Goal: Use online tool/utility: Use online tool/utility

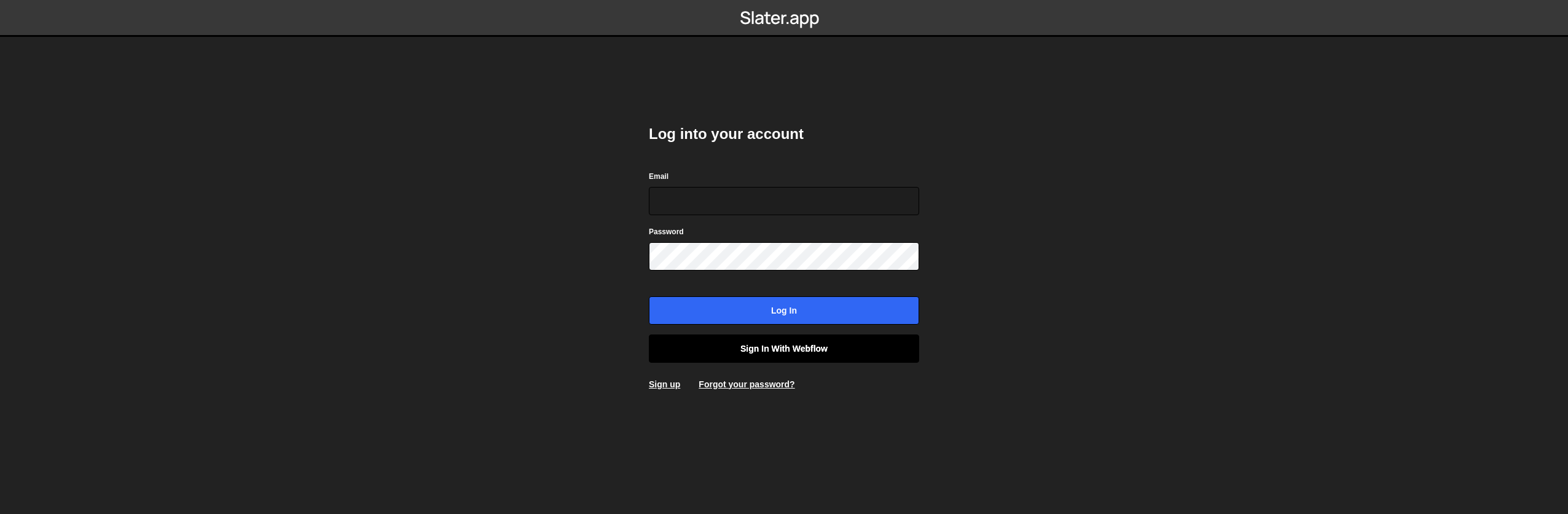
click at [778, 347] on link "Sign in with Webflow" at bounding box center [784, 349] width 270 height 28
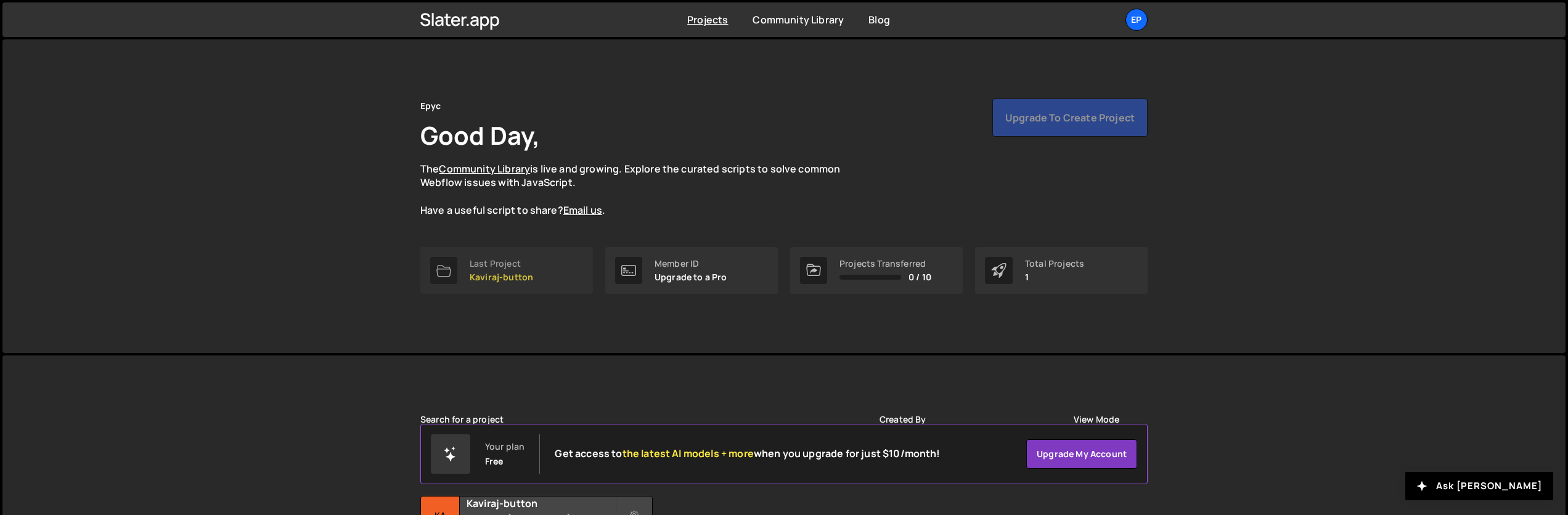
click at [537, 276] on link "Last Project Kaviraj-button" at bounding box center [506, 270] width 172 height 47
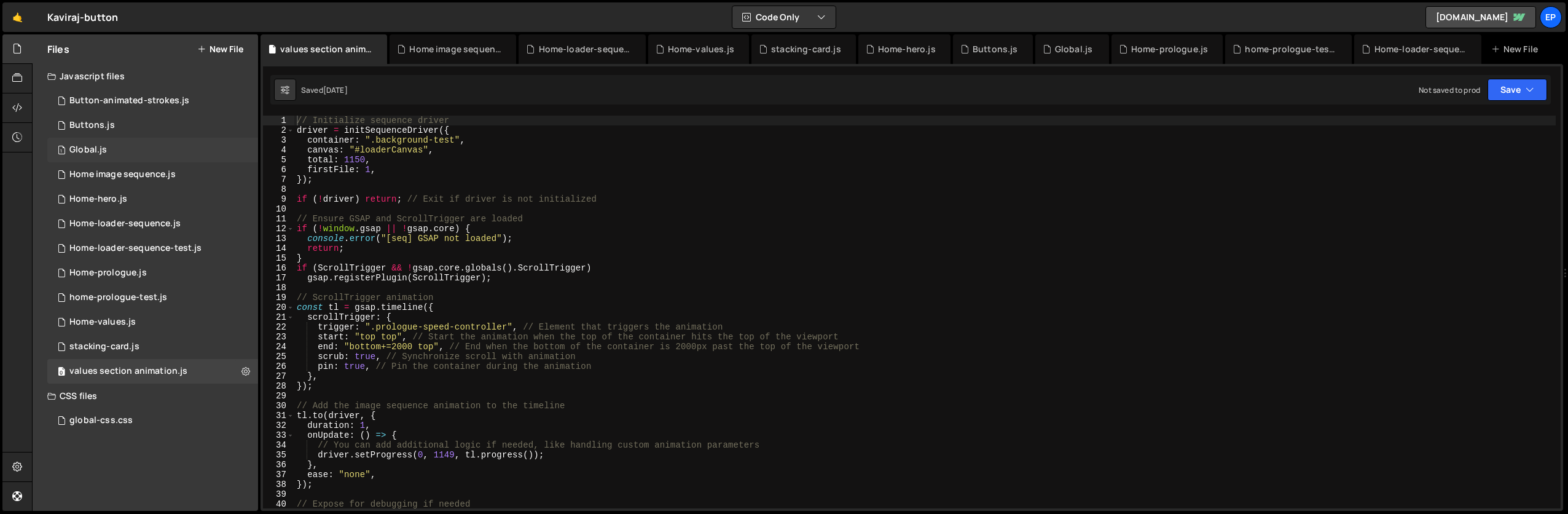
click at [151, 154] on div "1 Global.js 0" at bounding box center [153, 149] width 211 height 24
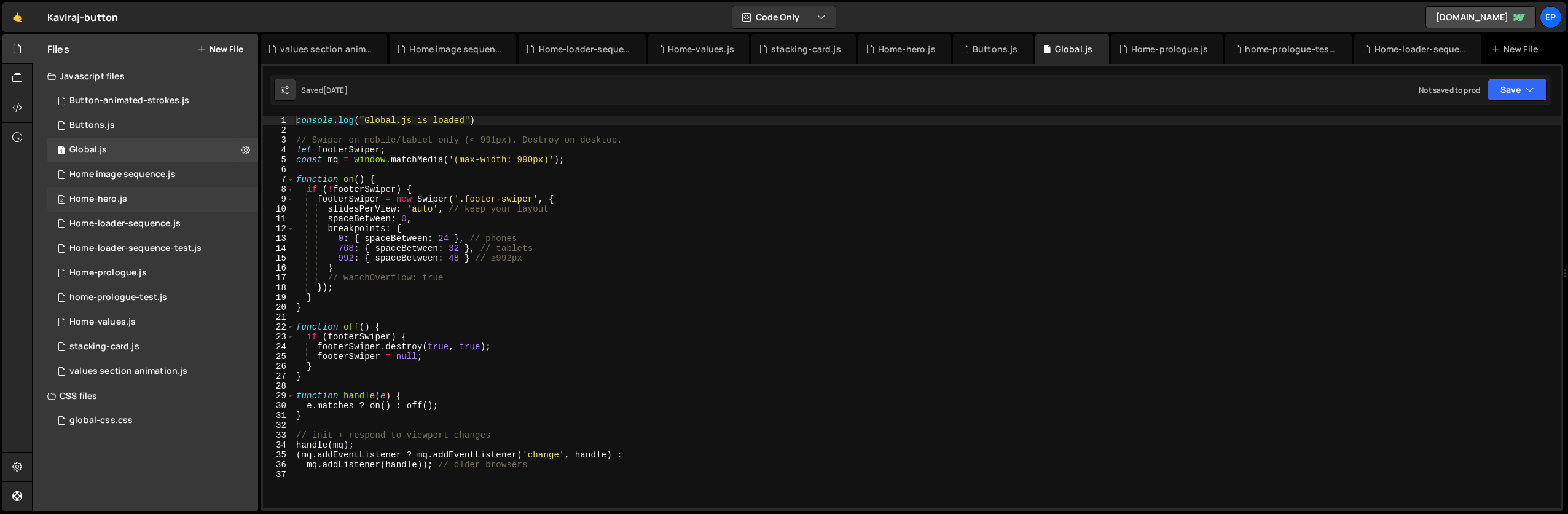
click at [158, 206] on div "2 Home-hero.js 0" at bounding box center [153, 199] width 211 height 24
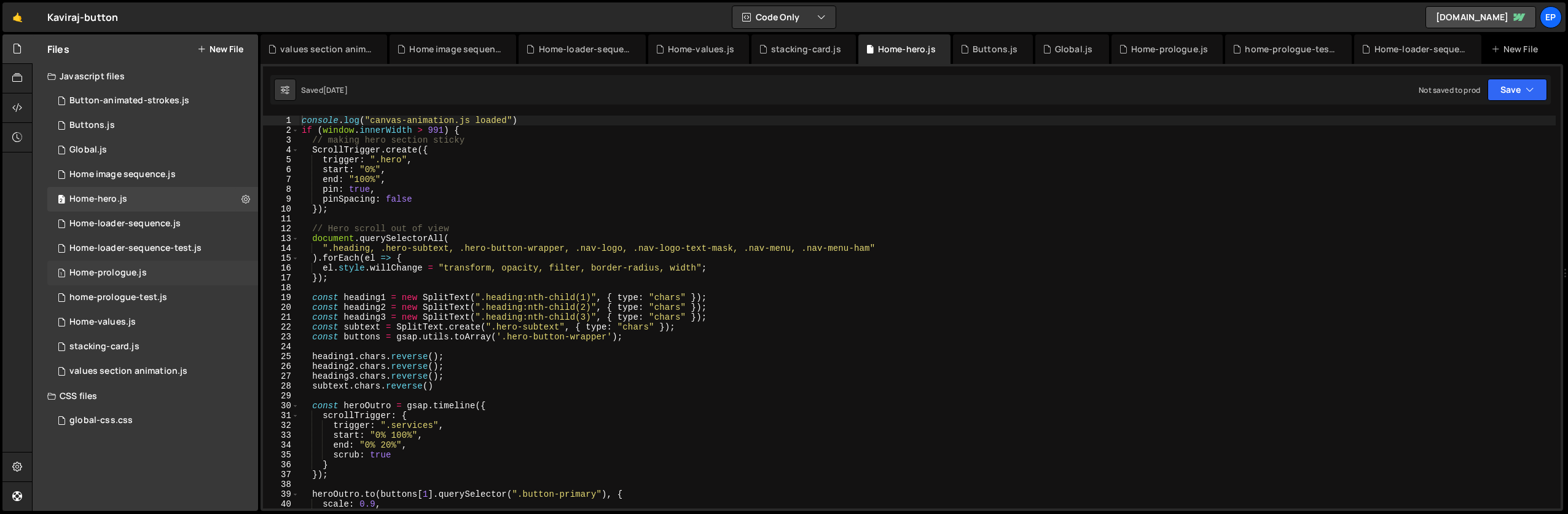
click at [167, 277] on div "1 Home-prologue.js 0" at bounding box center [153, 272] width 211 height 24
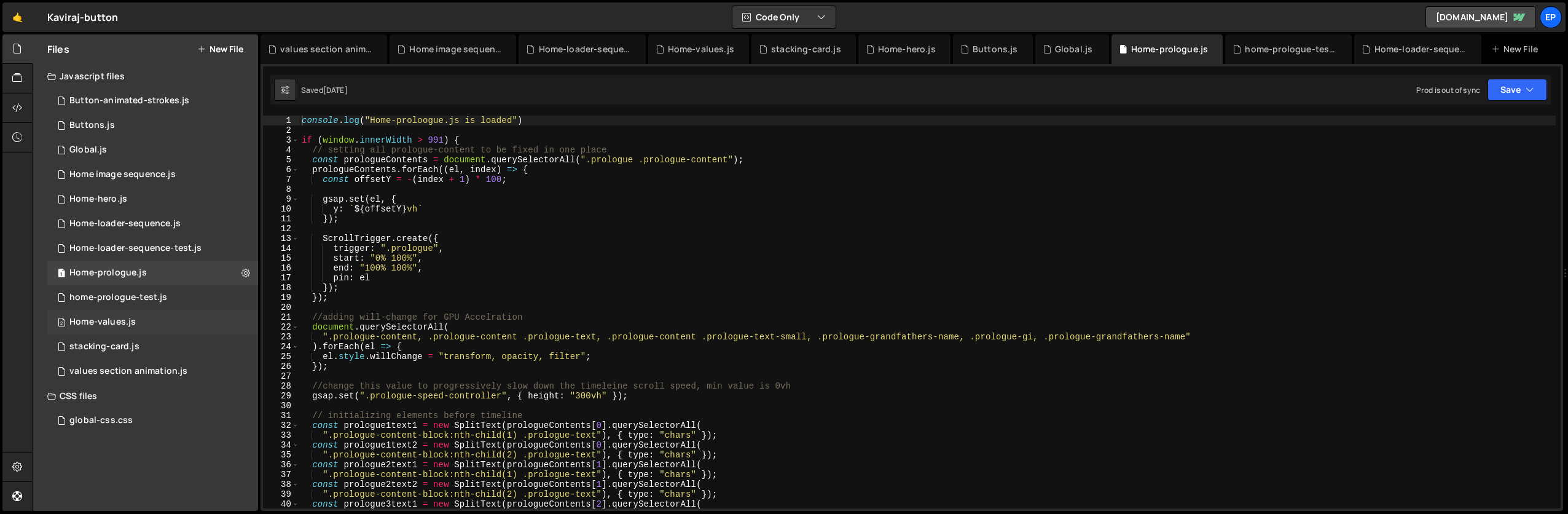
scroll to position [3633, 0]
click at [181, 368] on div "values section animation.js" at bounding box center [128, 370] width 118 height 11
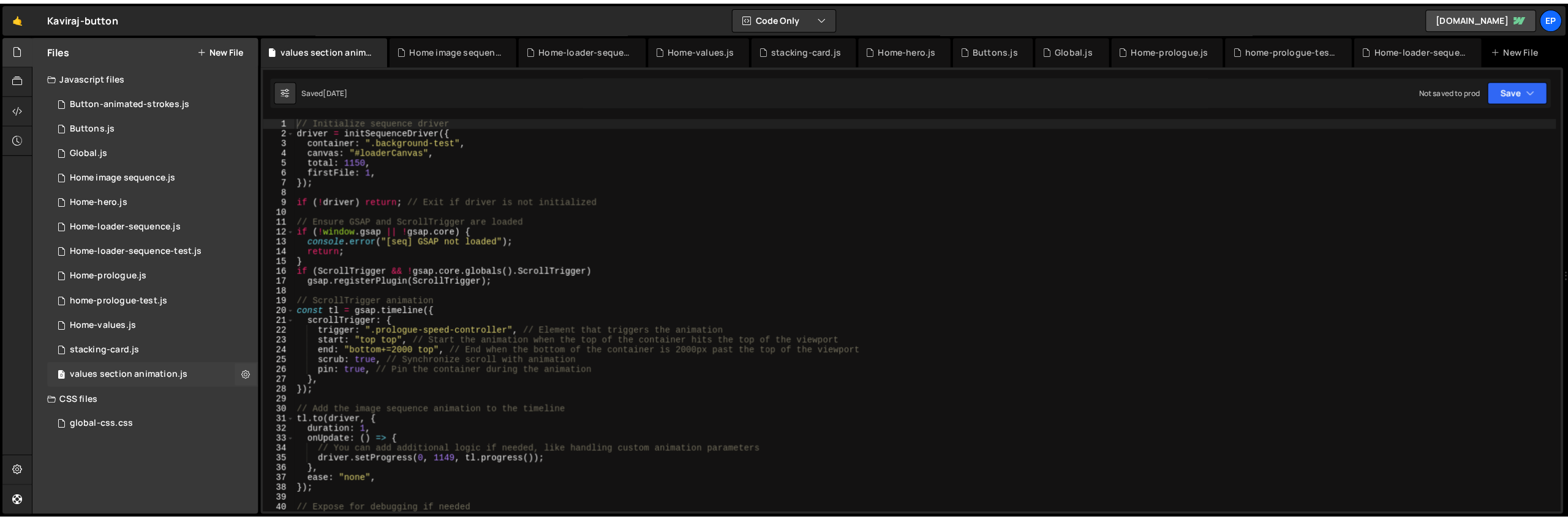
scroll to position [0, 0]
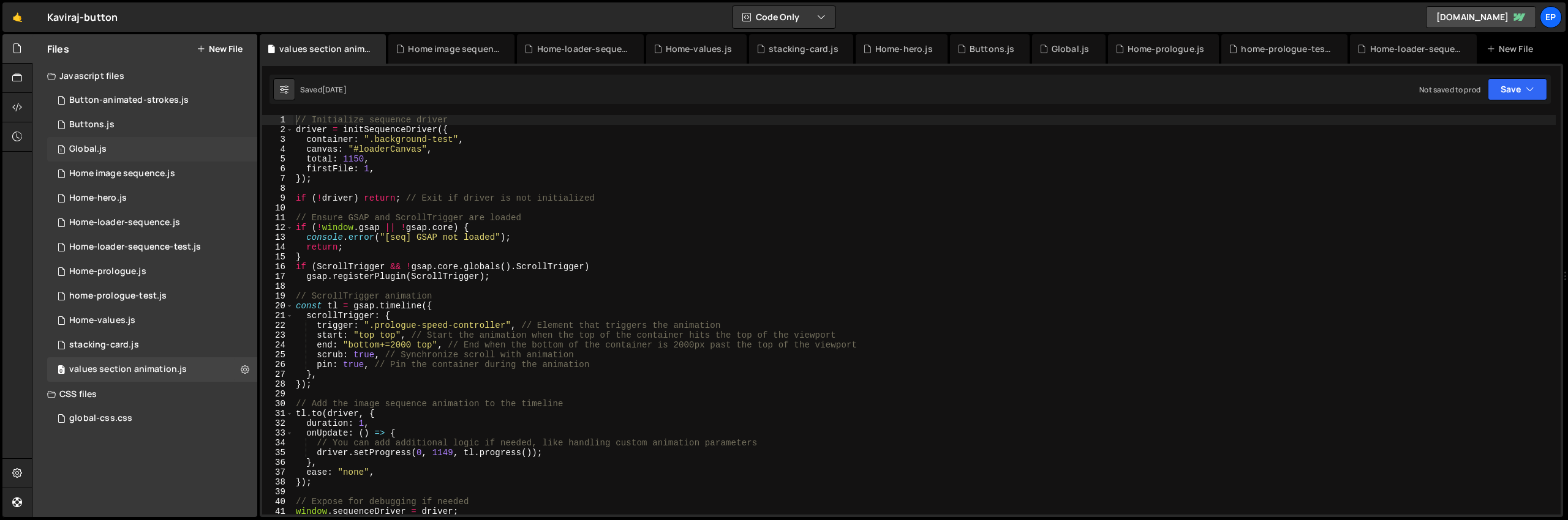
click at [134, 147] on div "1 Global.js 0" at bounding box center [152, 149] width 210 height 24
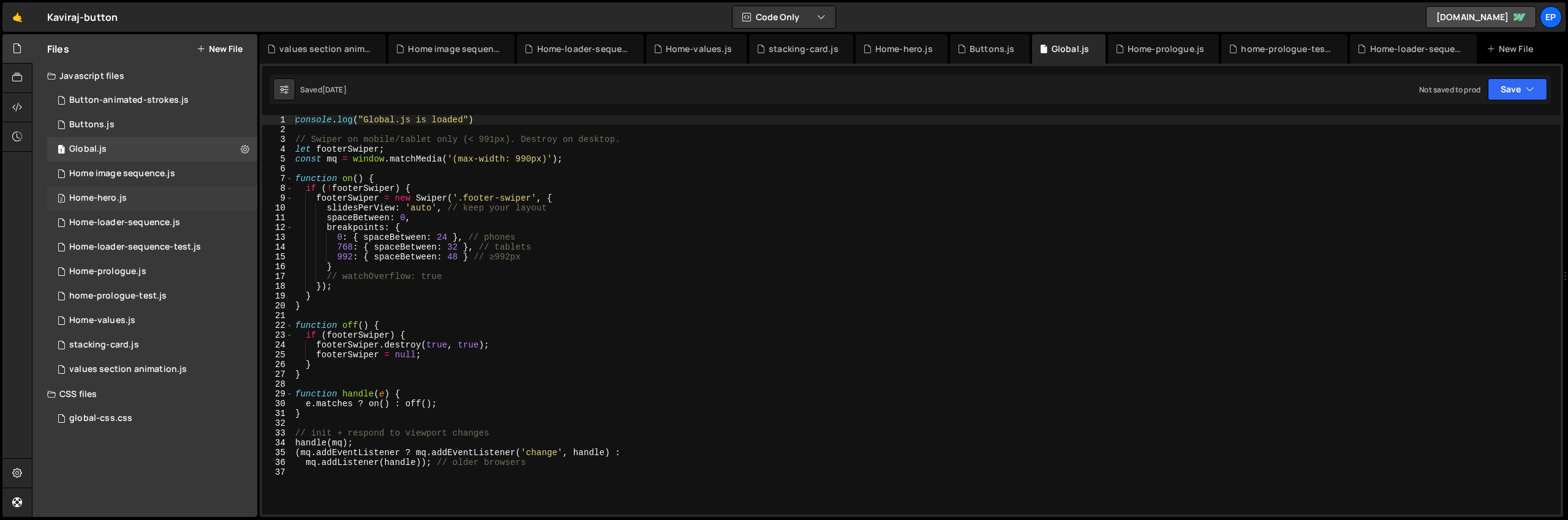
click at [152, 203] on div "2 Home-hero.js 0" at bounding box center [152, 198] width 210 height 24
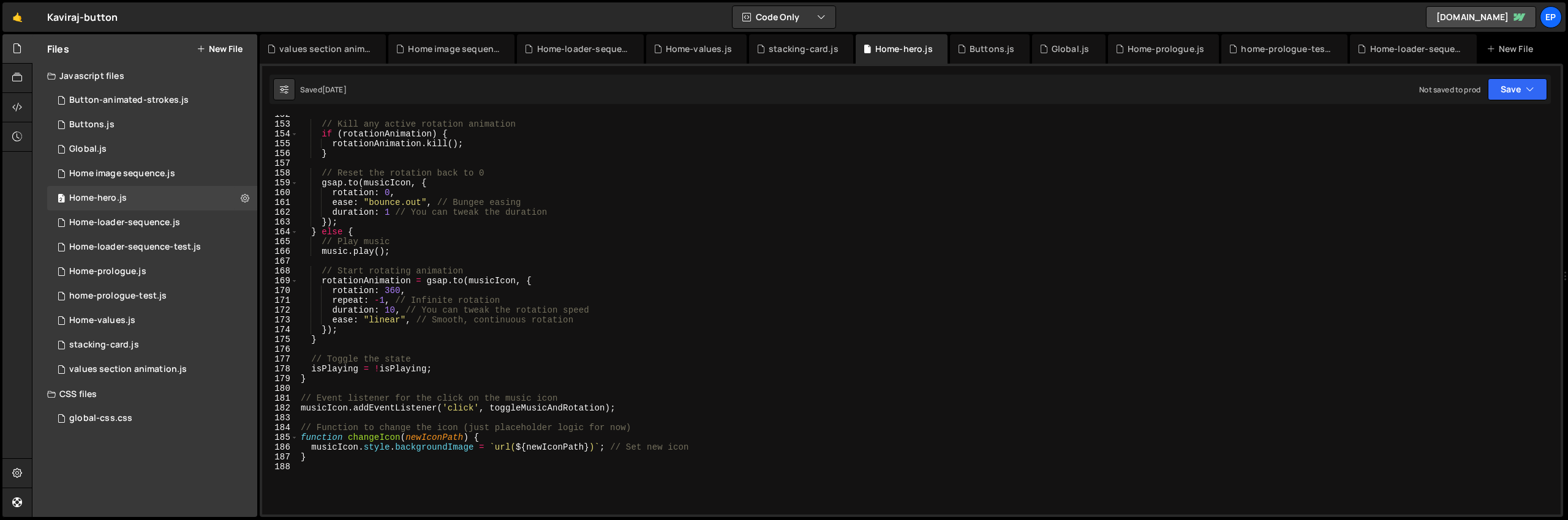
scroll to position [1306, 0]
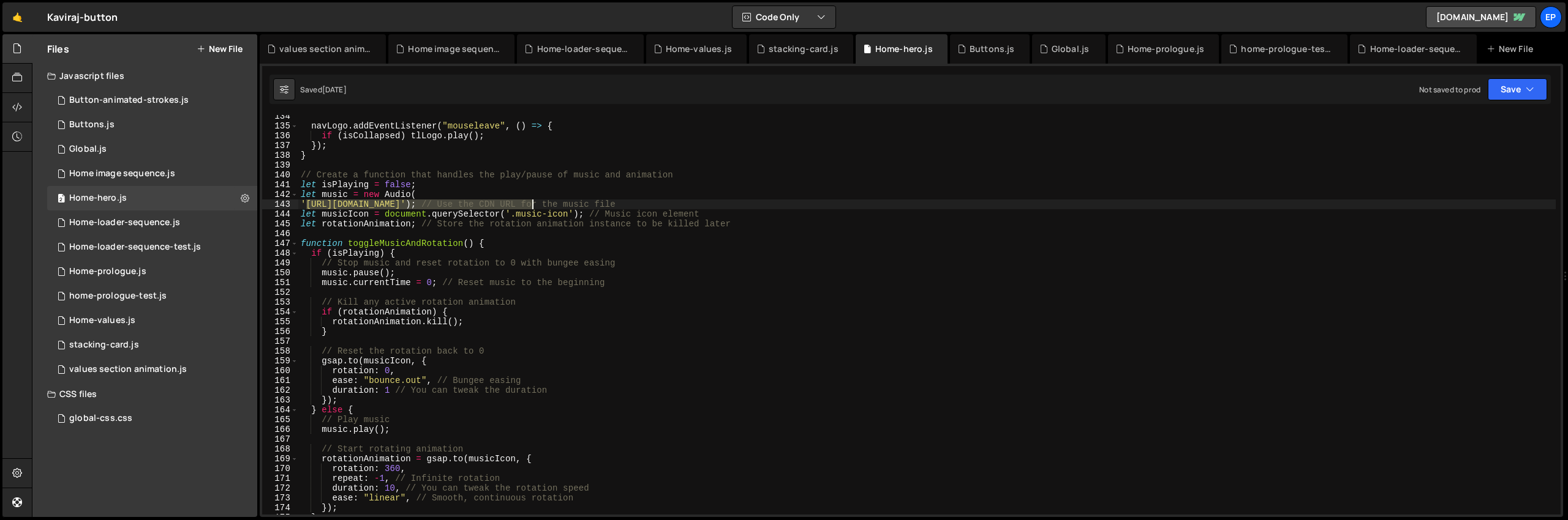
drag, startPoint x: 305, startPoint y: 204, endPoint x: 534, endPoint y: 204, distance: 229.0
click at [534, 204] on div "navLogo . addEventListener ( "mouseleave" , ( ) => { if ( isCollapsed ) tlLogo …" at bounding box center [927, 321] width 1258 height 419
paste textarea "teamepyc.github.io/cdn/kaviraj/assets/image-sequence-loader/webp-v3/1150.webp"
drag, startPoint x: 752, startPoint y: 204, endPoint x: 734, endPoint y: 206, distance: 18.1
click at [734, 206] on div "navLogo . addEventListener ( "mouseleave" , ( ) => { if ( isCollapsed ) tlLogo …" at bounding box center [927, 321] width 1258 height 419
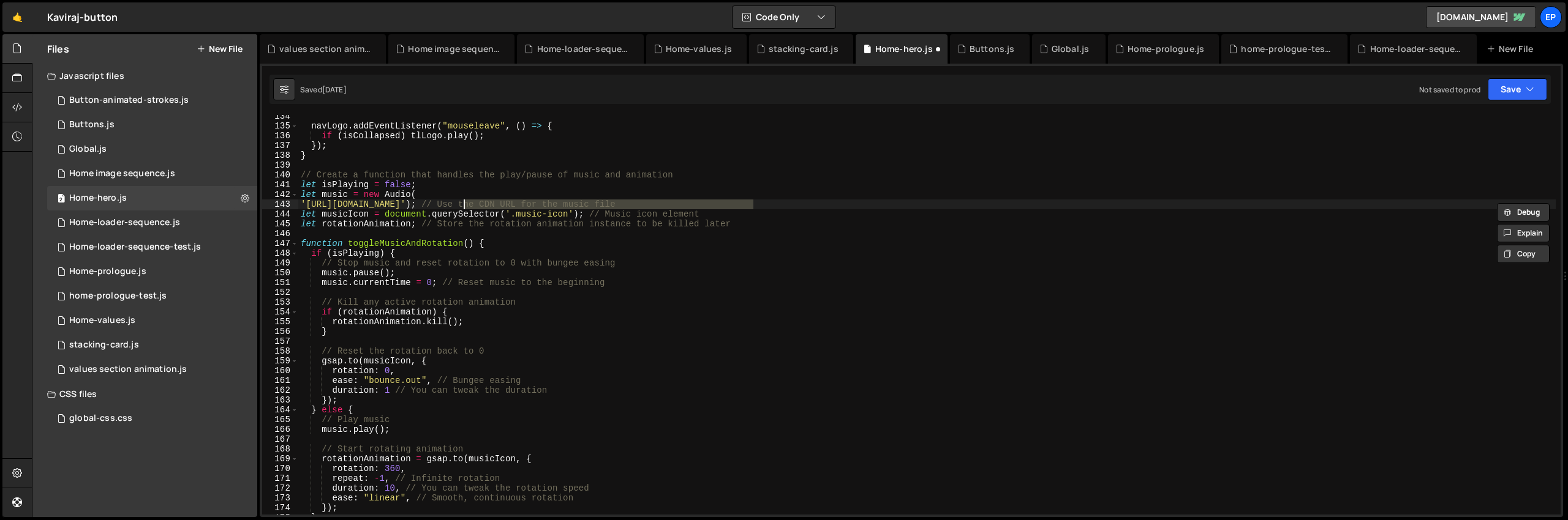
paste textarea "kaviraj/assets/kaviraj-music.mp3"
paste textarea "kaviraj-music.mp3"
type textarea "'https://teamepyc.github.io/cdn/kaviraj/assets/kaviraj-music.mp3'"
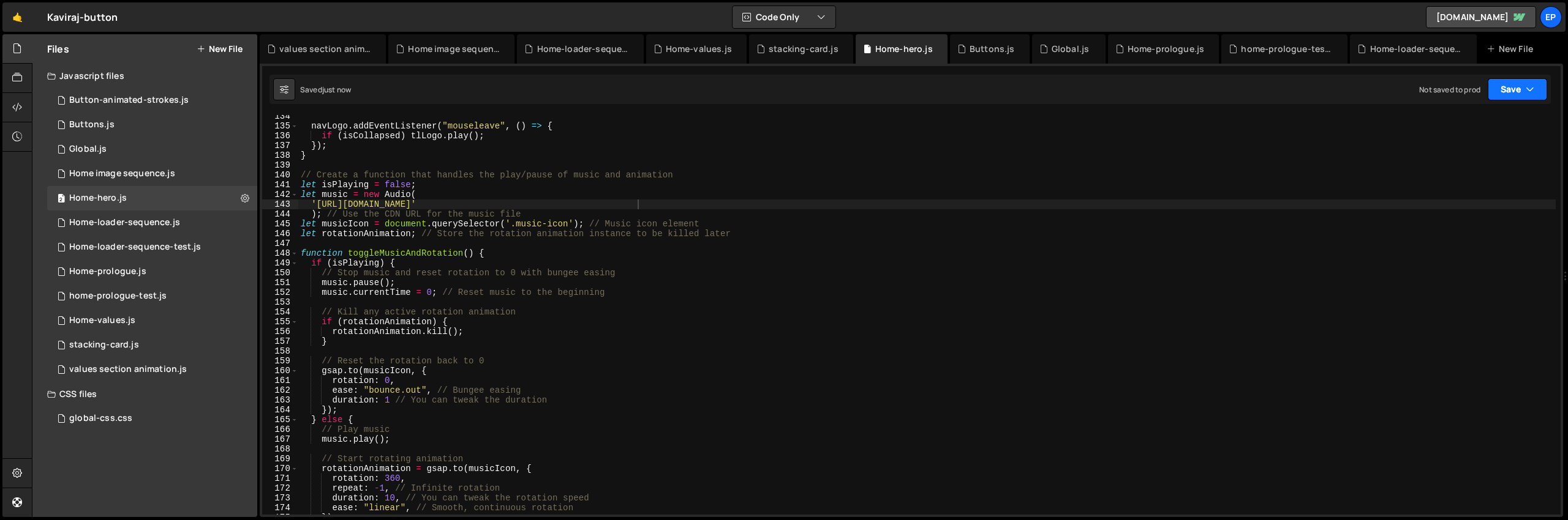
click at [1518, 95] on button "Save" at bounding box center [1517, 89] width 59 height 22
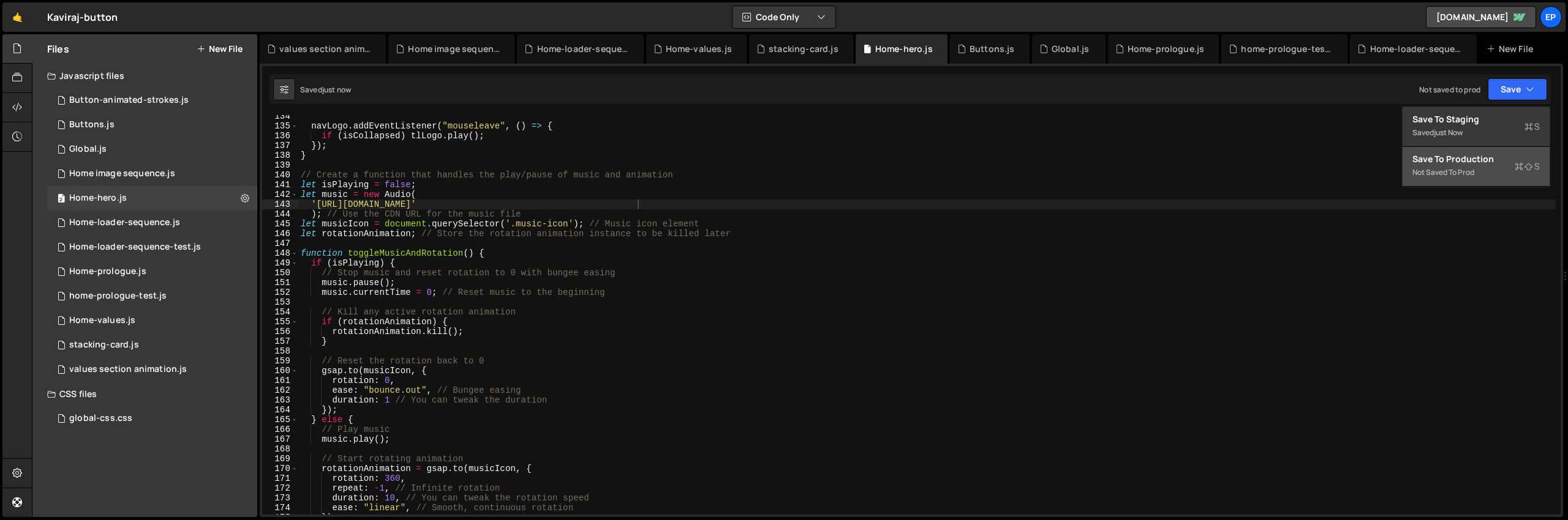
click at [1483, 159] on div "Save to Production S" at bounding box center [1476, 159] width 127 height 12
